Goal: Contribute content: Contribute content

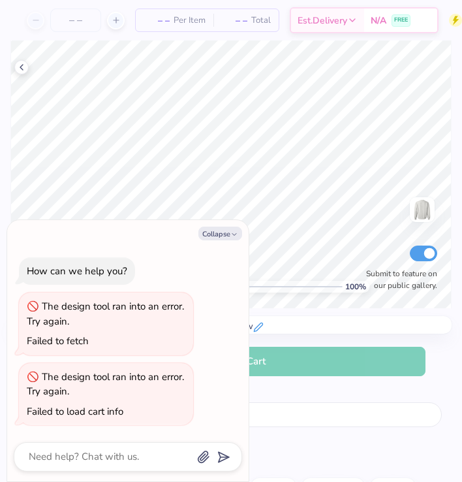
type textarea "x"
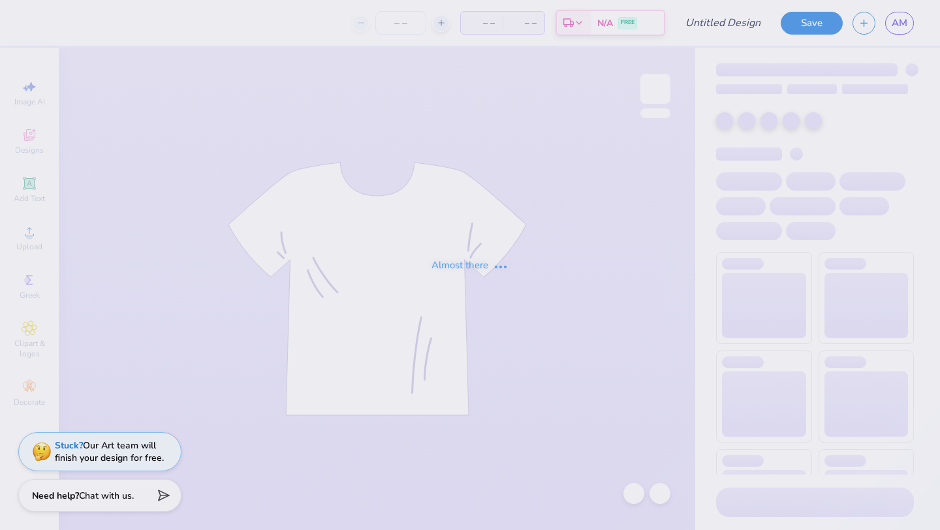
type input "Fsha Senior teddy design"
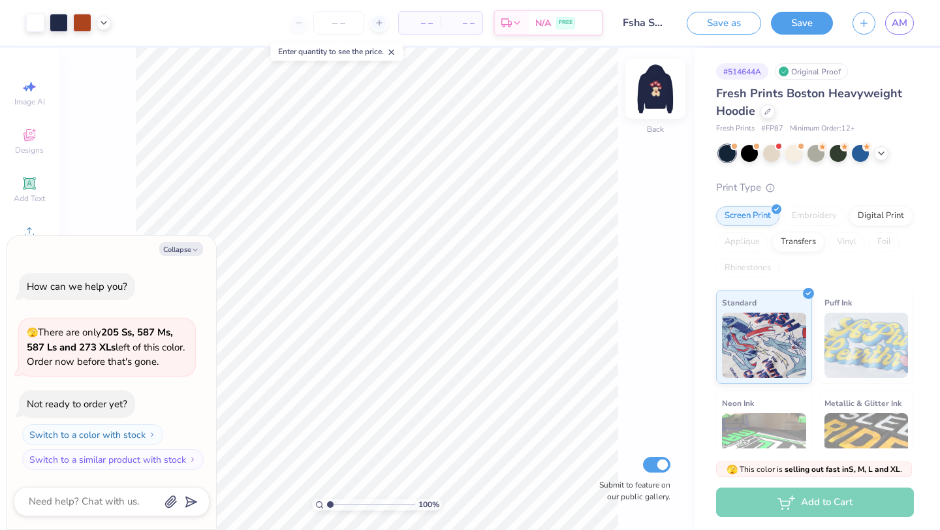
click at [638, 106] on img at bounding box center [655, 89] width 52 height 52
click at [653, 93] on img at bounding box center [655, 89] width 52 height 52
drag, startPoint x: 663, startPoint y: 79, endPoint x: 733, endPoint y: 3, distance: 103.9
click at [664, 80] on img at bounding box center [655, 89] width 26 height 26
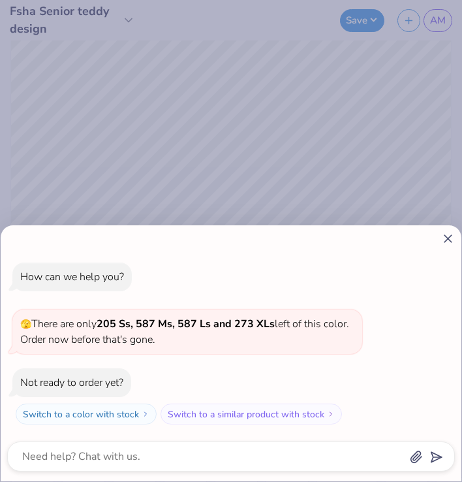
type textarea "x"
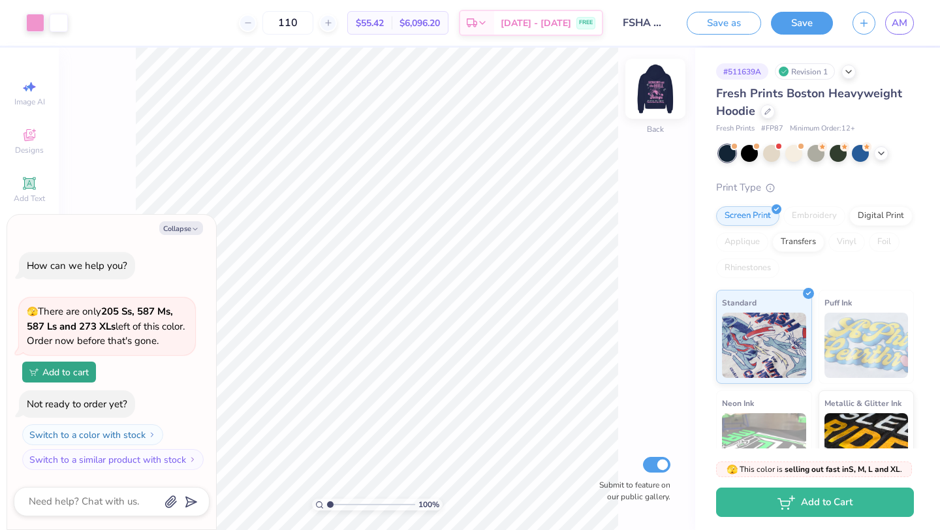
click at [461, 98] on img at bounding box center [655, 89] width 52 height 52
type textarea "x"
